Goal: Task Accomplishment & Management: Complete application form

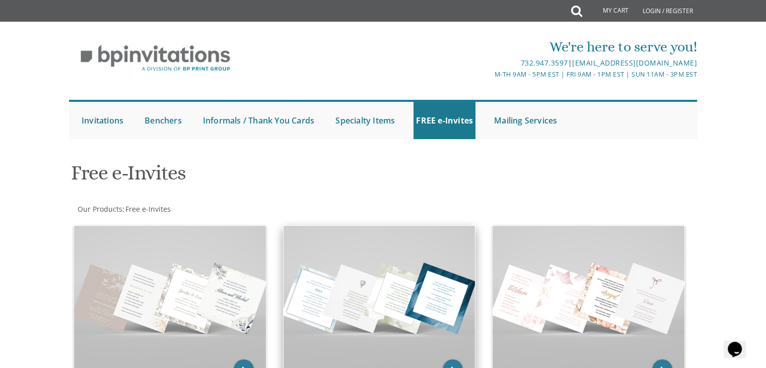
click at [393, 269] on img at bounding box center [380, 298] width 192 height 144
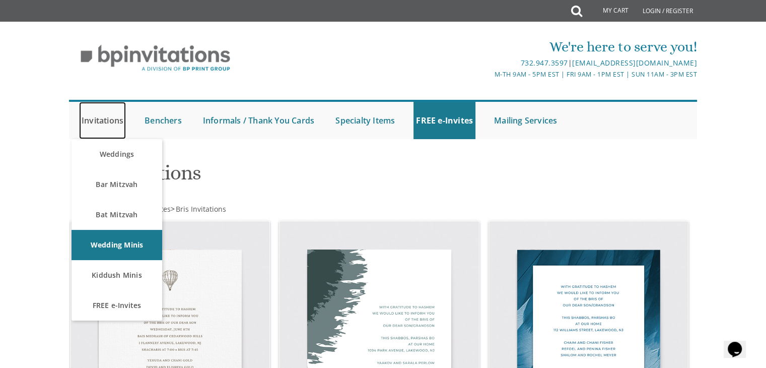
click at [101, 121] on link "Invitations" at bounding box center [102, 120] width 47 height 37
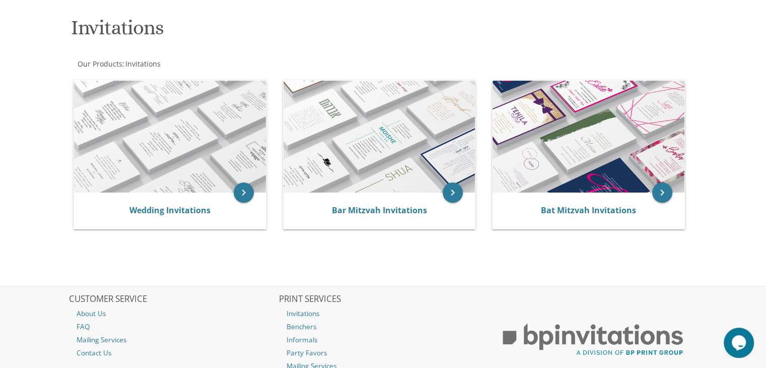
scroll to position [138, 0]
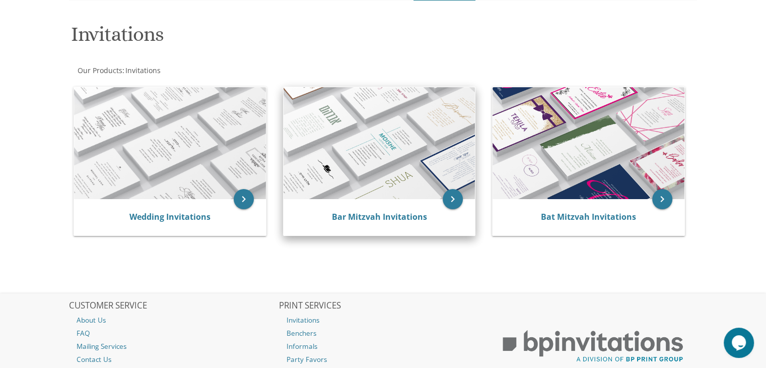
click at [358, 133] on img at bounding box center [380, 143] width 192 height 112
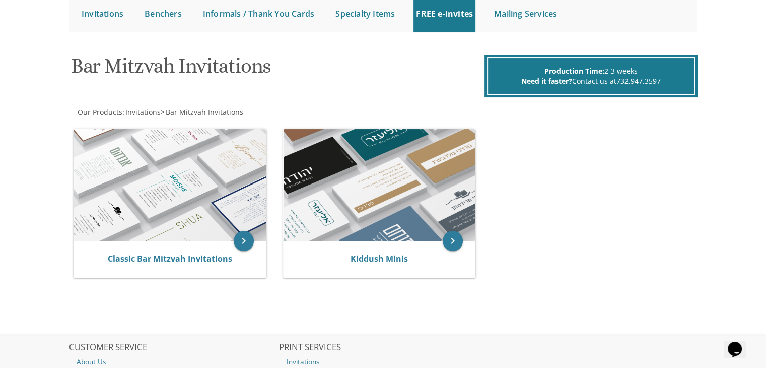
scroll to position [109, 0]
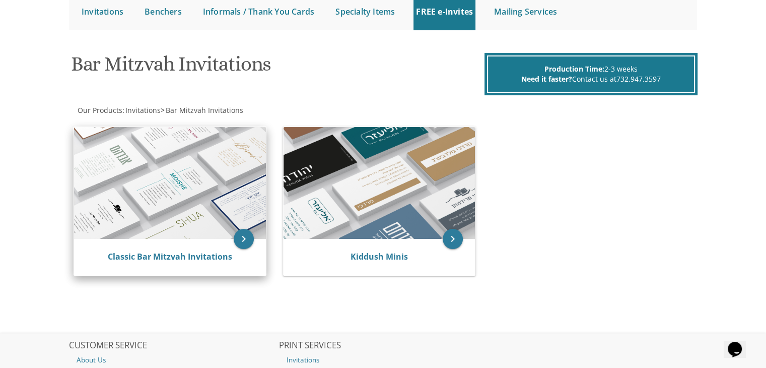
click at [159, 187] on img at bounding box center [170, 183] width 192 height 112
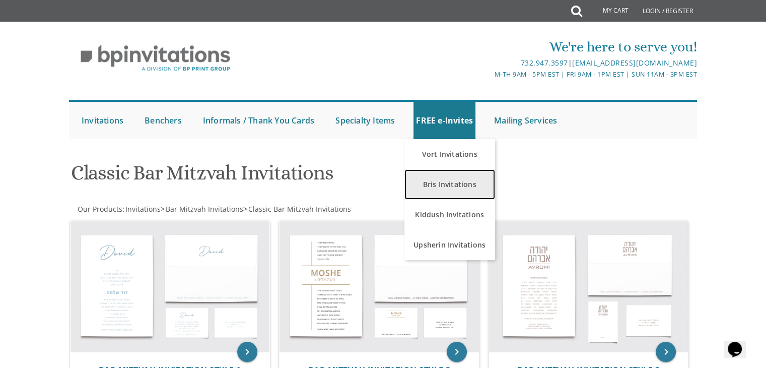
click at [444, 187] on link "Bris Invitations" at bounding box center [449, 184] width 91 height 30
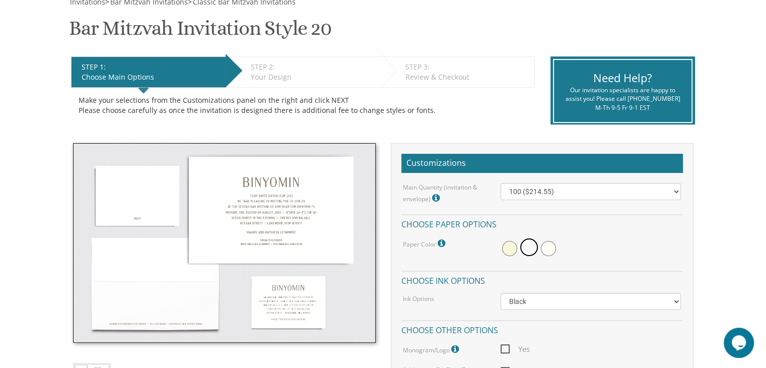
scroll to position [177, 0]
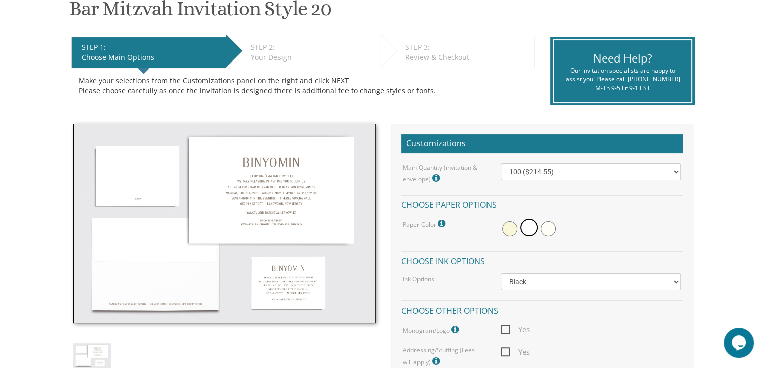
click at [256, 200] on img at bounding box center [224, 222] width 303 height 199
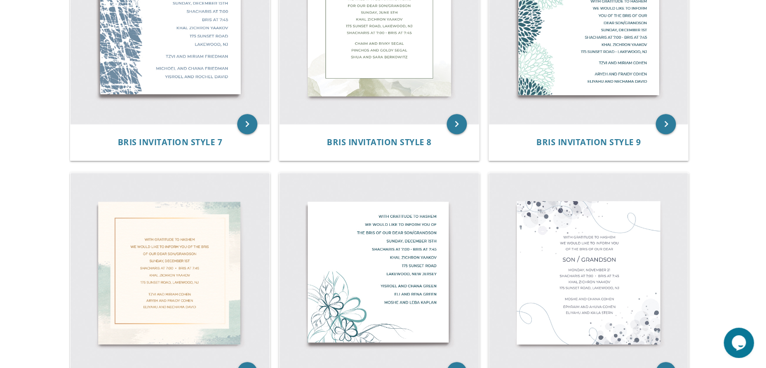
scroll to position [798, 0]
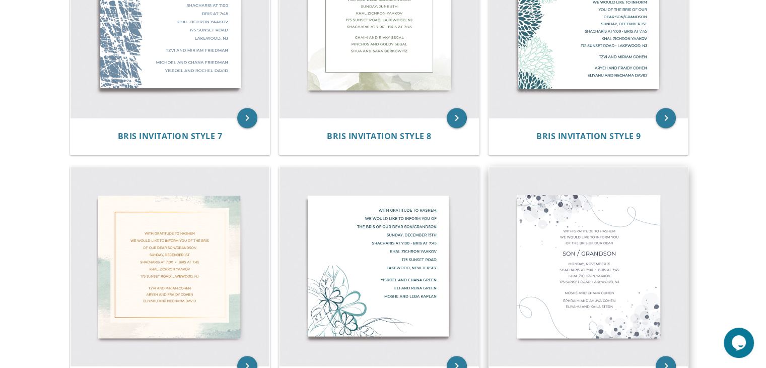
click at [584, 236] on img at bounding box center [588, 266] width 199 height 199
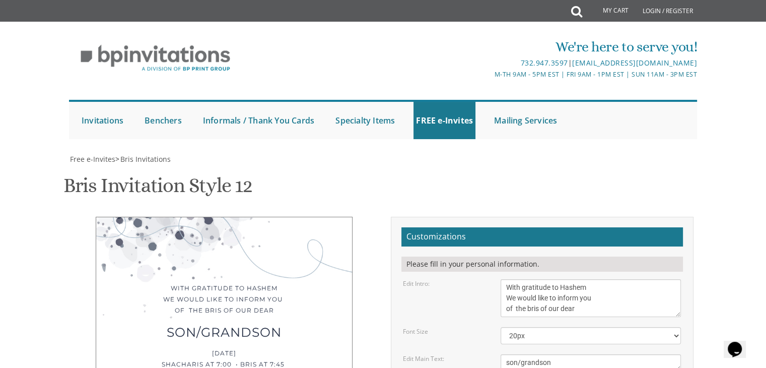
scroll to position [163, 0]
click at [517, 279] on textarea "With gratitude to Hashem We would like to inform you of the bris of our dear" at bounding box center [591, 298] width 180 height 38
type textarea "With gratitude to Hashem We would like to inform you of the bris of our dear"
click at [469, 354] on div "Edit Main Text:" at bounding box center [444, 358] width 98 height 9
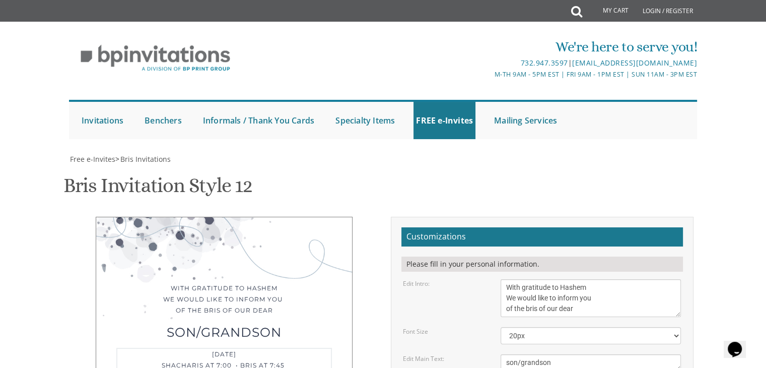
type textarea "of our dear son/grandson [DATE] Shacharis at 7:00 • Bris at 7:45 [GEOGRAPHIC_DA…"
drag, startPoint x: 555, startPoint y: 197, endPoint x: 452, endPoint y: 209, distance: 103.9
type textarea "bris"
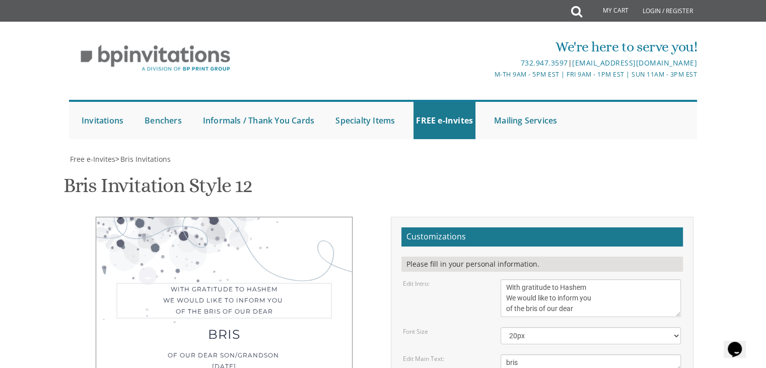
drag, startPoint x: 577, startPoint y: 146, endPoint x: 526, endPoint y: 148, distance: 50.9
click at [526, 279] on textarea "With gratitude to Hashem We would like to inform you of the bris of our dear" at bounding box center [591, 298] width 180 height 38
click at [559, 279] on textarea "With gratitude to Hashem We would like to inform you of the bris of our dear" at bounding box center [591, 298] width 180 height 38
click at [552, 279] on textarea "With gratitude to Hashem We would like to inform you of the bris of our dear" at bounding box center [591, 298] width 180 height 38
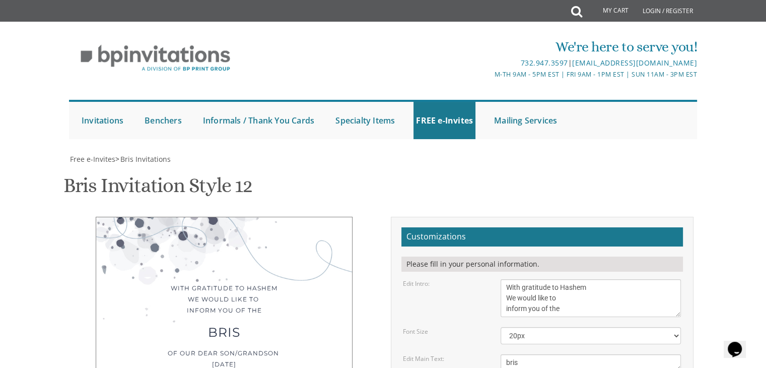
click at [355, 217] on div "With gratitude to Hashem We would like to inform you of the bris of our dear so…" at bounding box center [224, 360] width 303 height 286
click at [506, 279] on textarea "With gratitude to Hashem We would like to inform you of the bris of our dear" at bounding box center [591, 298] width 180 height 38
type textarea "With gratitude to Hashem We would like to inform you of the bris of our dear"
click at [524, 354] on textarea "son/grandson" at bounding box center [591, 362] width 180 height 17
drag, startPoint x: 524, startPoint y: 199, endPoint x: 494, endPoint y: 200, distance: 30.2
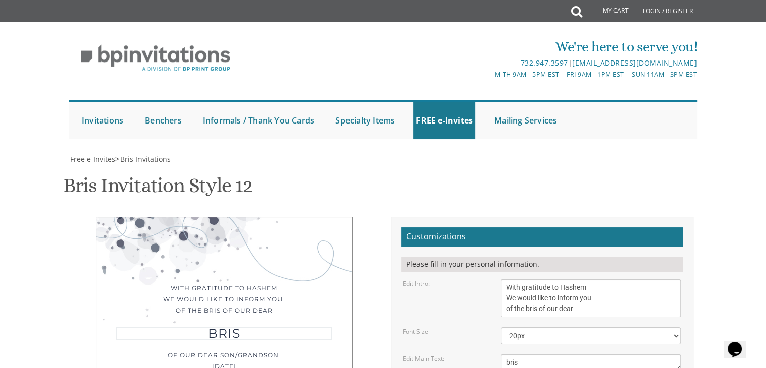
click at [494, 354] on div "son/grandson" at bounding box center [590, 362] width 195 height 17
type textarea "son/grandson"
drag, startPoint x: 596, startPoint y: 226, endPoint x: 480, endPoint y: 219, distance: 116.0
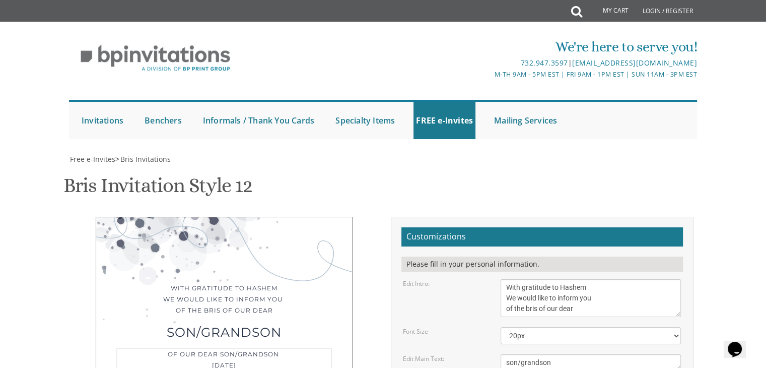
drag, startPoint x: 552, startPoint y: 224, endPoint x: 572, endPoint y: 228, distance: 20.5
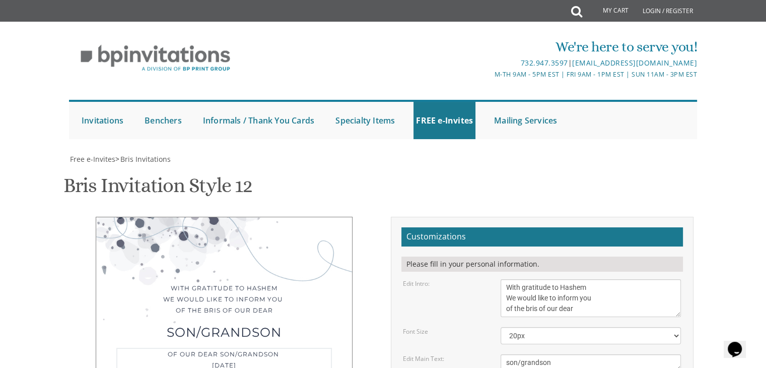
drag, startPoint x: 591, startPoint y: 238, endPoint x: 604, endPoint y: 240, distance: 13.2
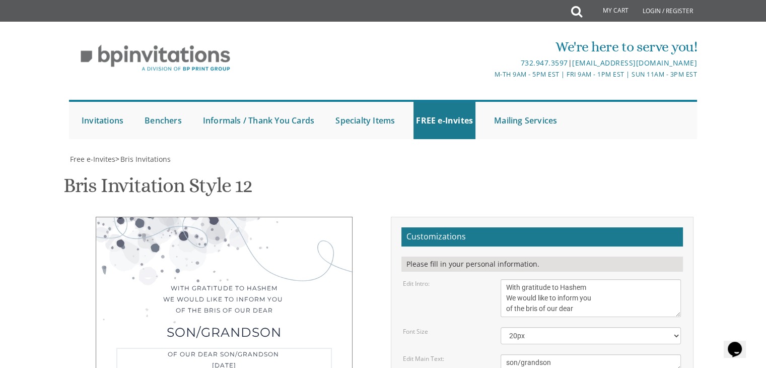
drag, startPoint x: 598, startPoint y: 236, endPoint x: 592, endPoint y: 238, distance: 6.8
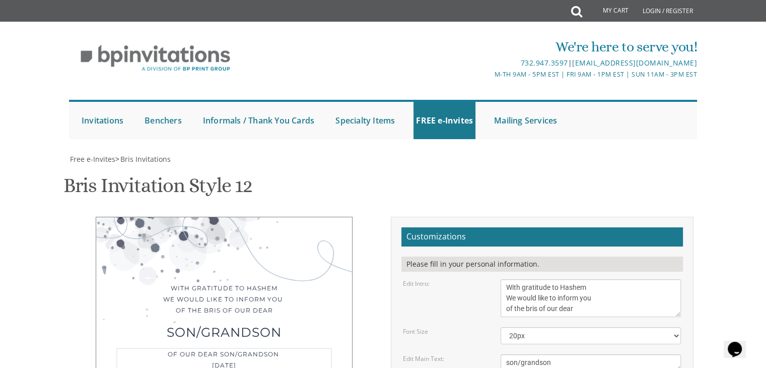
drag, startPoint x: 538, startPoint y: 236, endPoint x: 552, endPoint y: 234, distance: 13.8
drag, startPoint x: 582, startPoint y: 236, endPoint x: 594, endPoint y: 234, distance: 12.3
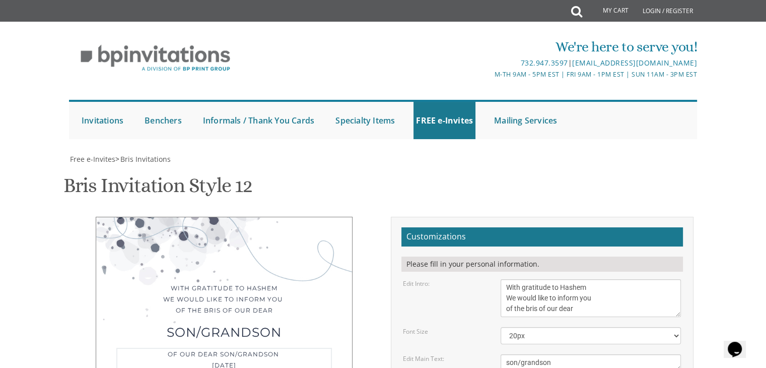
drag, startPoint x: 566, startPoint y: 245, endPoint x: 498, endPoint y: 247, distance: 68.5
drag, startPoint x: 506, startPoint y: 257, endPoint x: 557, endPoint y: 254, distance: 51.5
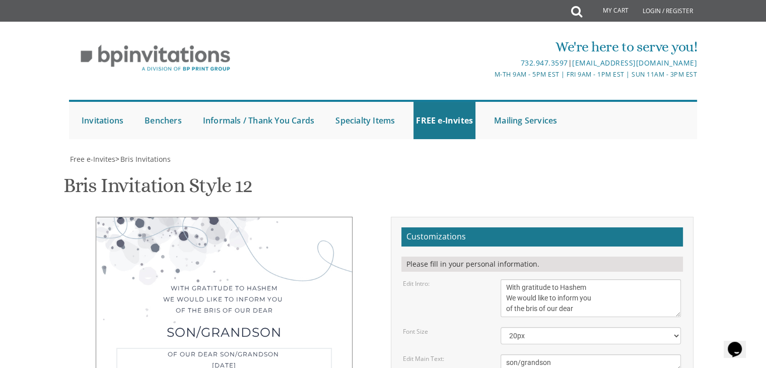
drag, startPoint x: 588, startPoint y: 258, endPoint x: 641, endPoint y: 259, distance: 52.9
type textarea "Shabbos, parshas eikev Mincha at 5pm • Bris at 5:25 [GEOGRAPHIC_DATA][PERSON_NA…"
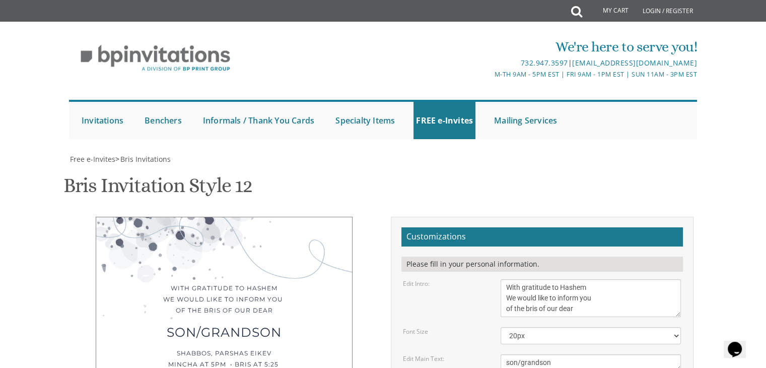
drag, startPoint x: 594, startPoint y: 281, endPoint x: 446, endPoint y: 276, distance: 148.6
type textarea "nosson and [PERSON_NAME]"
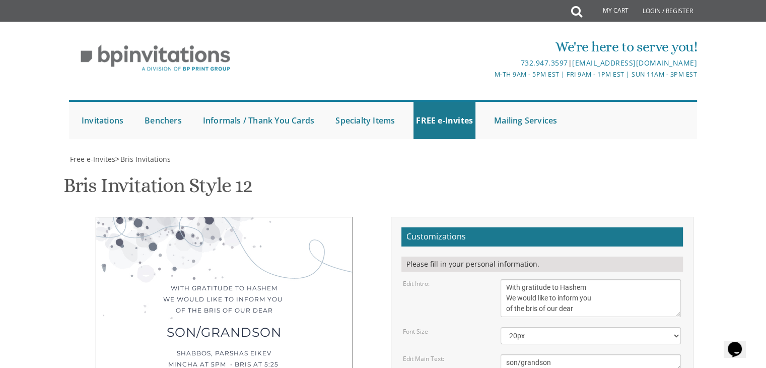
drag, startPoint x: 585, startPoint y: 312, endPoint x: 501, endPoint y: 311, distance: 84.1
drag, startPoint x: 580, startPoint y: 321, endPoint x: 486, endPoint y: 333, distance: 94.4
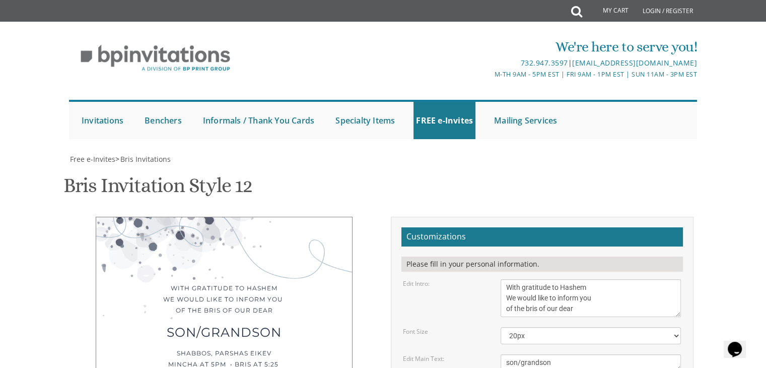
type textarea "[PERSON_NAME] and [PERSON_NAME] [PERSON_NAME] and [PERSON_NAME]"
